Goal: Task Accomplishment & Management: Manage account settings

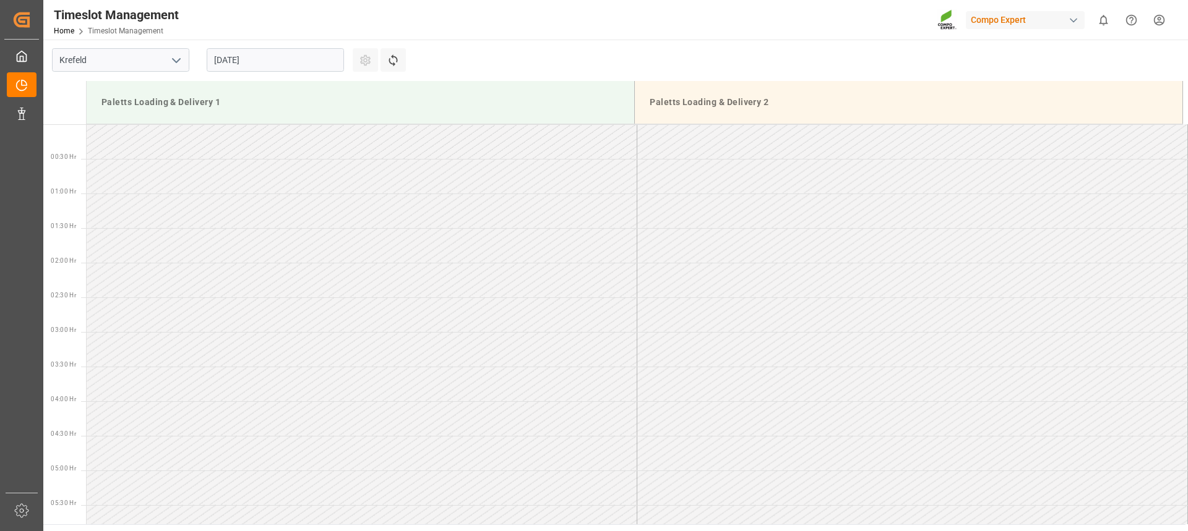
scroll to position [591, 0]
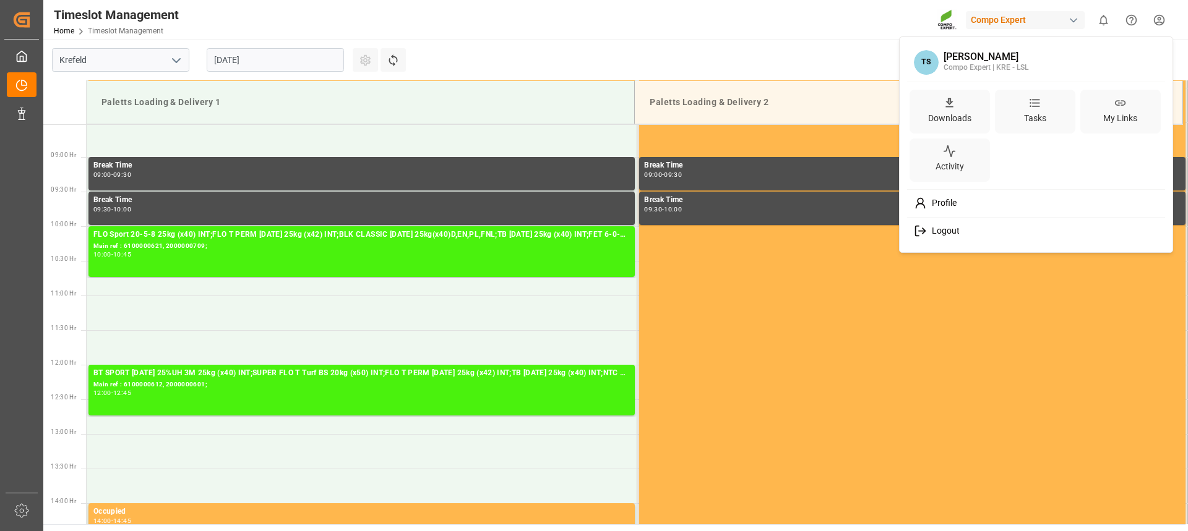
click at [1151, 24] on html "Created by potrace 1.15, written by [PERSON_NAME] [DATE]-[DATE] Created by potr…" at bounding box center [594, 265] width 1188 height 531
click at [991, 226] on div "Logout" at bounding box center [1036, 231] width 254 height 23
